Goal: Obtain resource: Download file/media

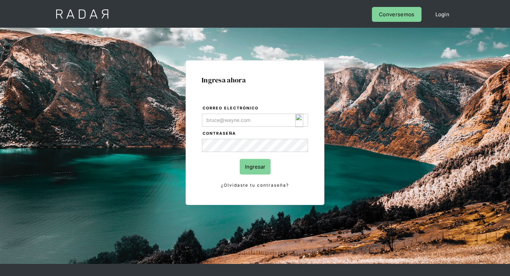
click at [295, 123] on img "Login Form" at bounding box center [299, 120] width 8 height 13
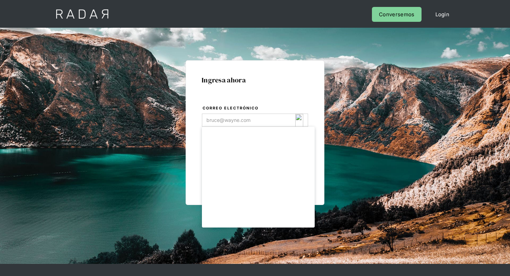
type input "[EMAIL_ADDRESS][DOMAIN_NAME]"
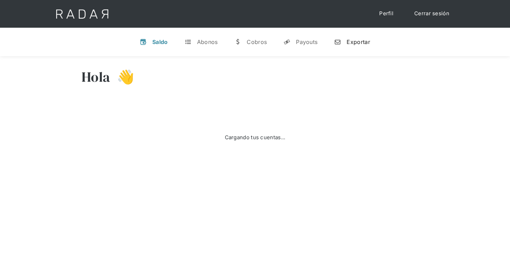
click at [360, 45] on link "n Exportar" at bounding box center [352, 42] width 47 height 18
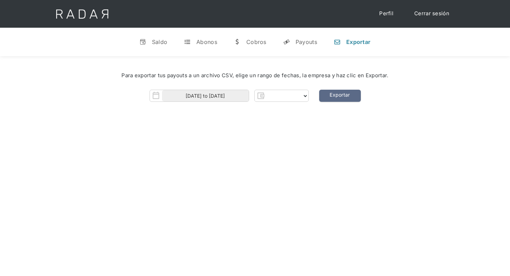
select select "clpro"
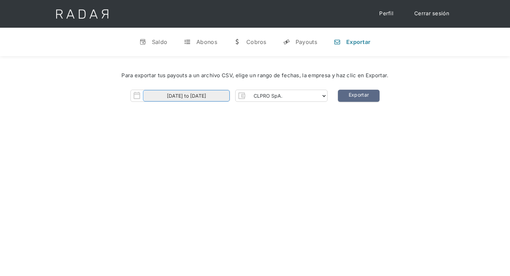
click at [215, 96] on input "01-09-2025 to 02-09-2025" at bounding box center [186, 95] width 87 height 11
click at [152, 128] on span "31" at bounding box center [152, 131] width 14 height 14
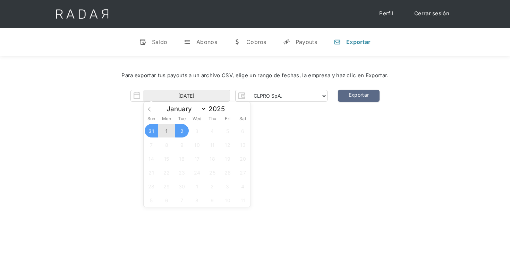
click at [181, 129] on span "2" at bounding box center [182, 131] width 14 height 14
type input "31-08-2025 to 02-09-2025"
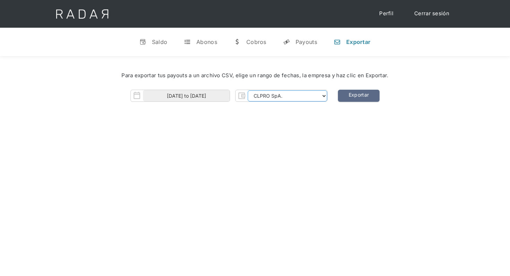
click at [293, 100] on select "CLPRO SpA. Coster SpA. Urigol SpA. Bysolutions SpA. Clmax SpA. Andes Payments S…" at bounding box center [287, 96] width 79 height 11
select select "coster-rt"
click at [248, 91] on select "CLPRO SpA. Coster SpA. Urigol SpA. Bysolutions SpA. Clmax SpA. Andes Payments S…" at bounding box center [287, 96] width 79 height 11
click at [358, 96] on link "Exportar" at bounding box center [359, 96] width 42 height 12
click at [362, 99] on link "Exportar" at bounding box center [359, 96] width 42 height 12
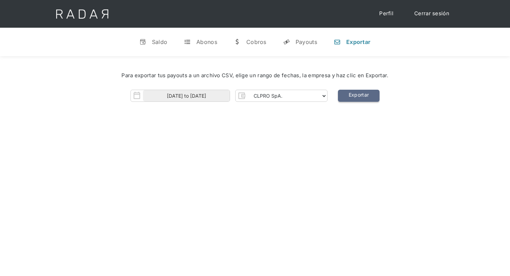
click at [349, 98] on link "Exportar" at bounding box center [359, 96] width 42 height 12
